Goal: Task Accomplishment & Management: Manage account settings

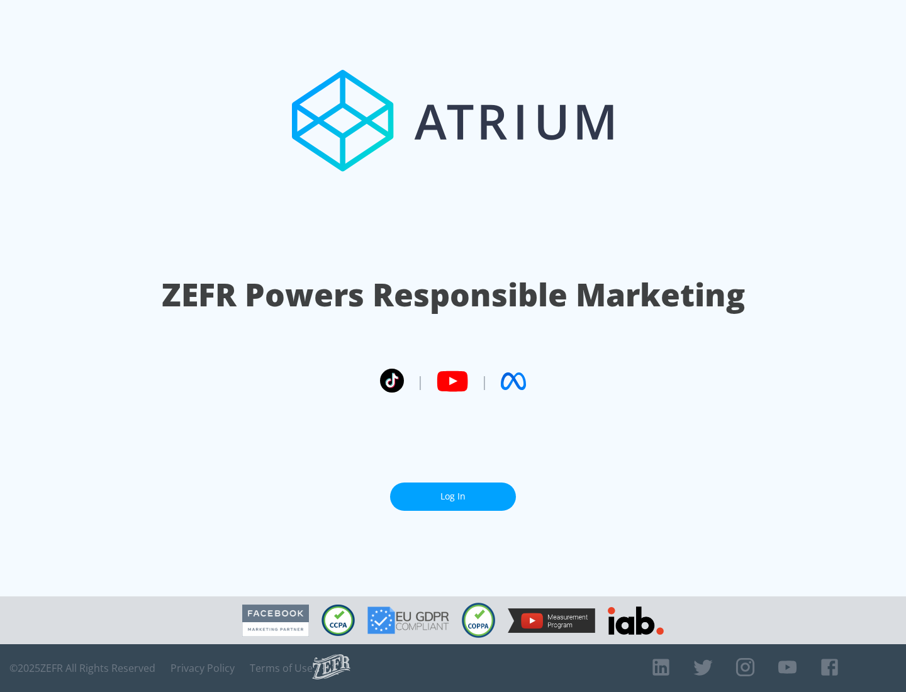
click at [453, 497] on link "Log In" at bounding box center [453, 497] width 126 height 28
